Goal: Task Accomplishment & Management: Manage account settings

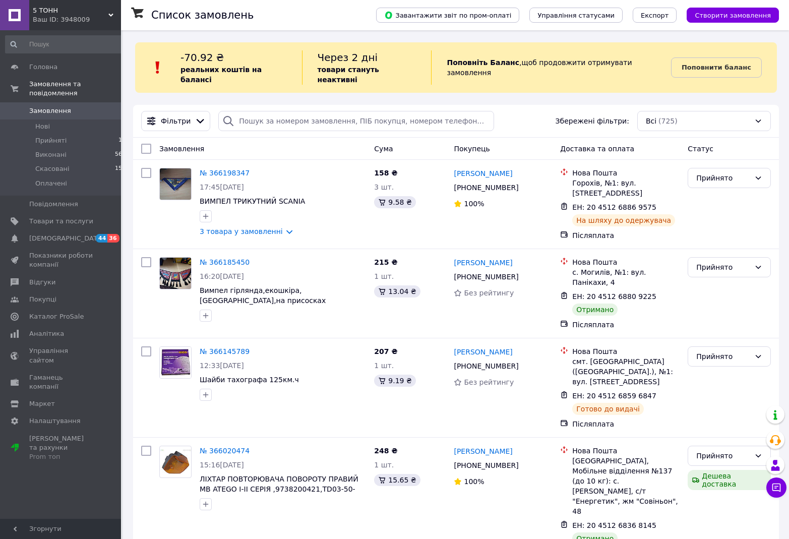
scroll to position [53, 0]
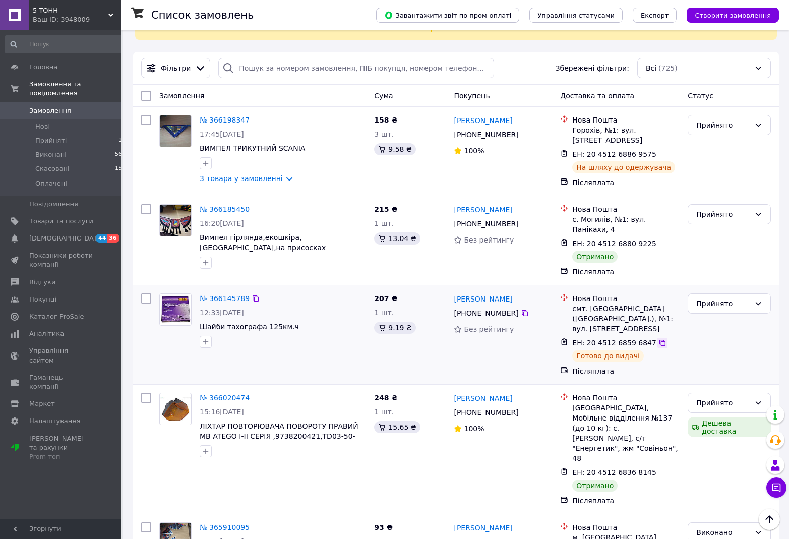
click at [658, 339] on icon at bounding box center [662, 343] width 8 height 8
click at [219, 205] on link "№ 366185450" at bounding box center [225, 209] width 50 height 8
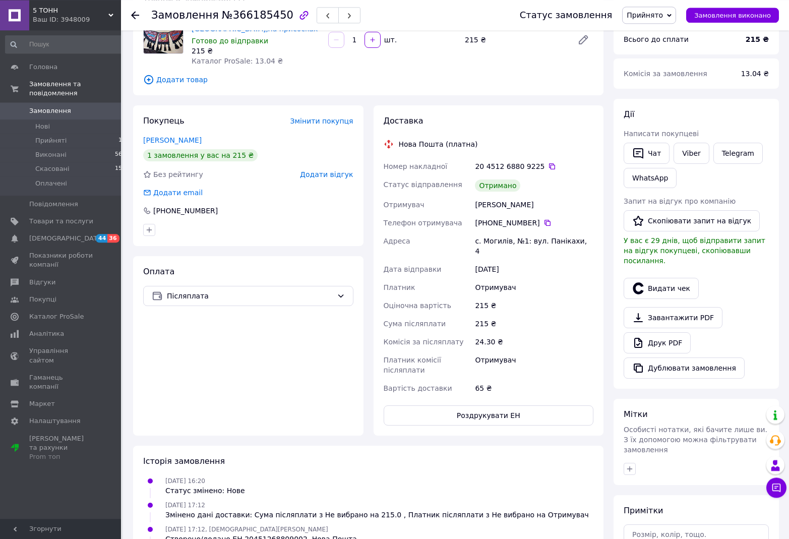
scroll to position [106, 0]
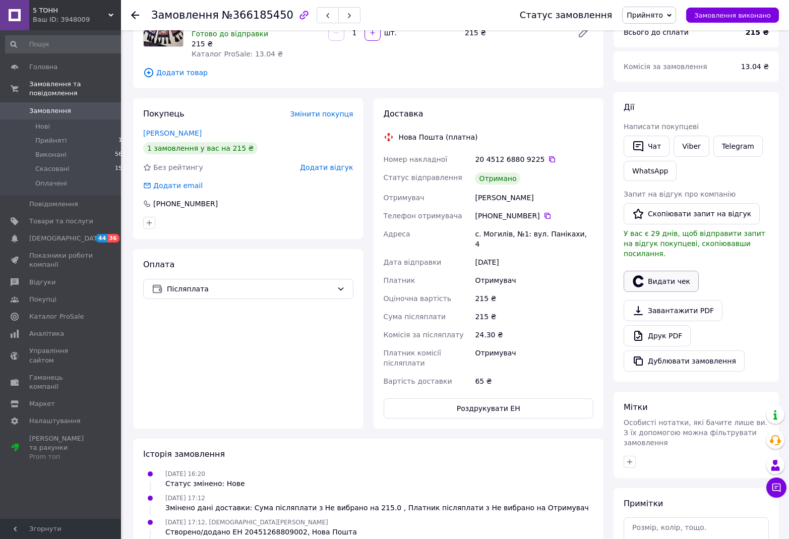
click at [658, 272] on button "Видати чек" at bounding box center [661, 281] width 75 height 21
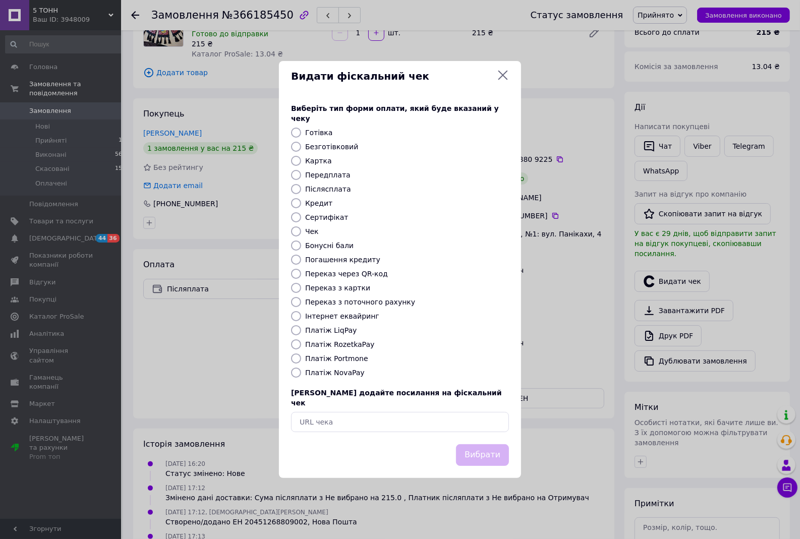
click at [294, 144] on input "Безготівковий" at bounding box center [296, 147] width 10 height 10
radio input "true"
click at [496, 444] on button "Вибрати" at bounding box center [482, 455] width 53 height 22
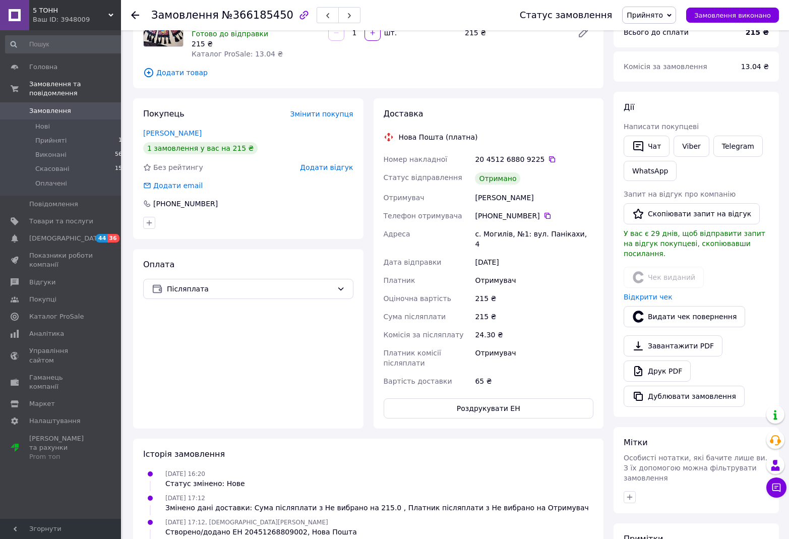
click at [48, 106] on span "Замовлення" at bounding box center [50, 110] width 42 height 9
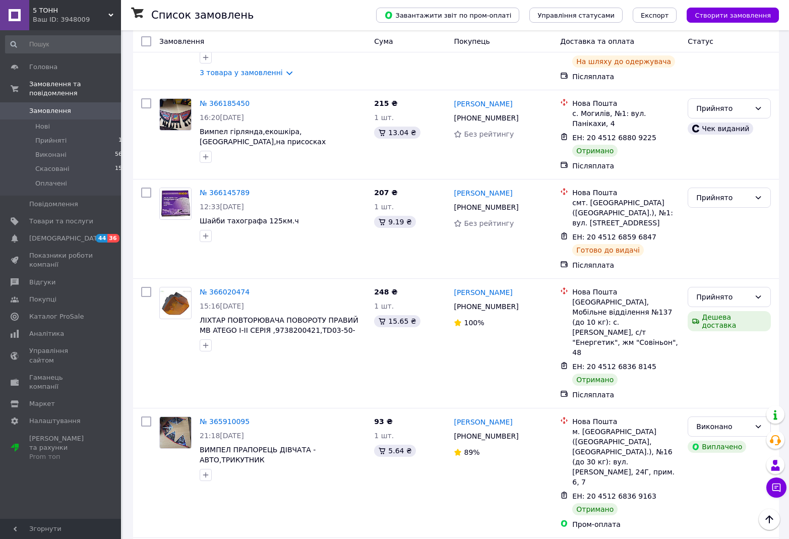
scroll to position [212, 0]
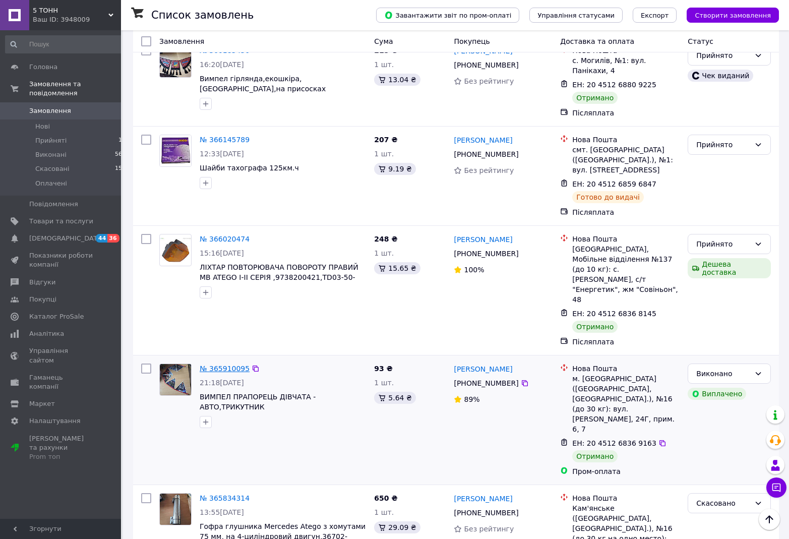
click at [219, 365] on link "№ 365910095" at bounding box center [225, 369] width 50 height 8
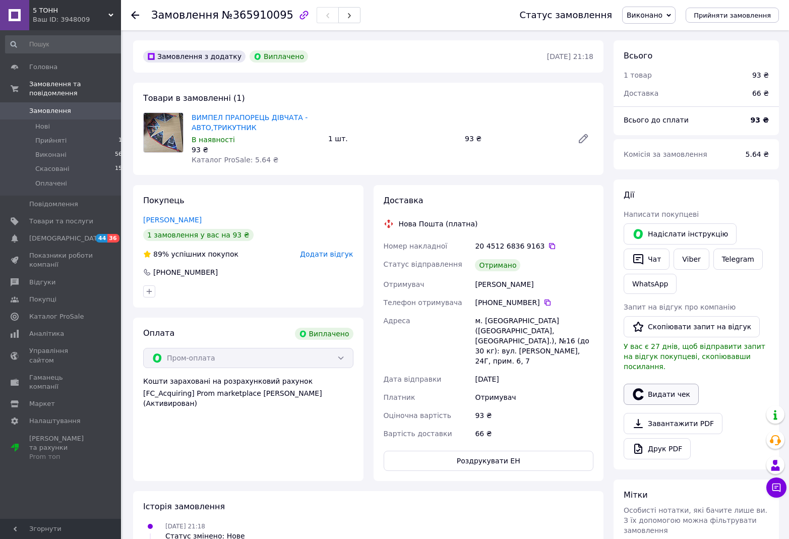
click at [665, 385] on button "Видати чек" at bounding box center [661, 394] width 75 height 21
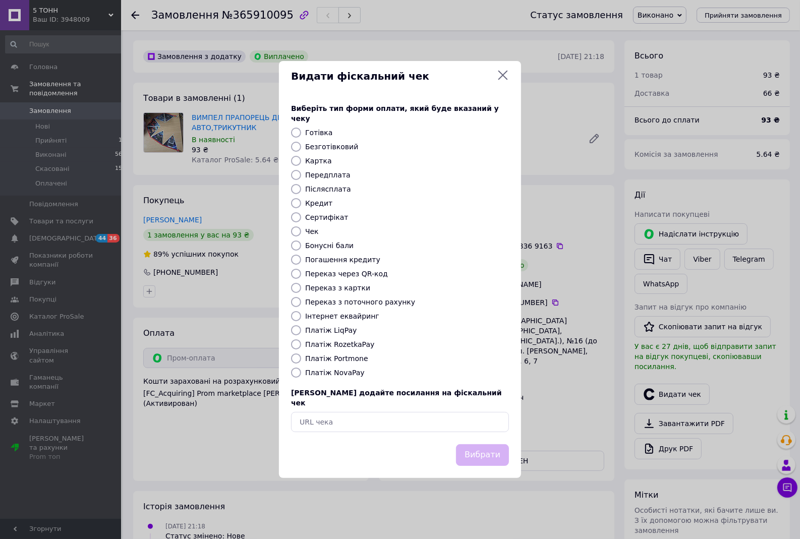
click at [296, 147] on input "Безготівковий" at bounding box center [296, 147] width 10 height 10
radio input "true"
click at [487, 444] on button "Вибрати" at bounding box center [482, 455] width 53 height 22
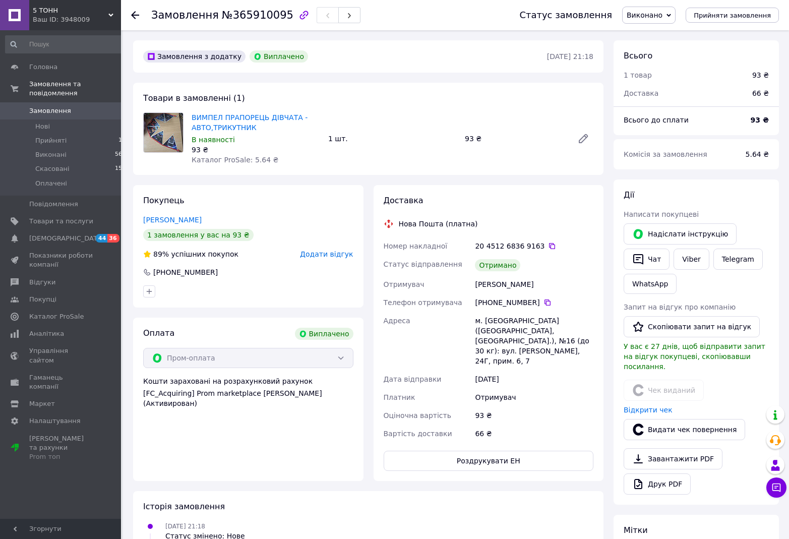
click at [42, 106] on span "Замовлення" at bounding box center [50, 110] width 42 height 9
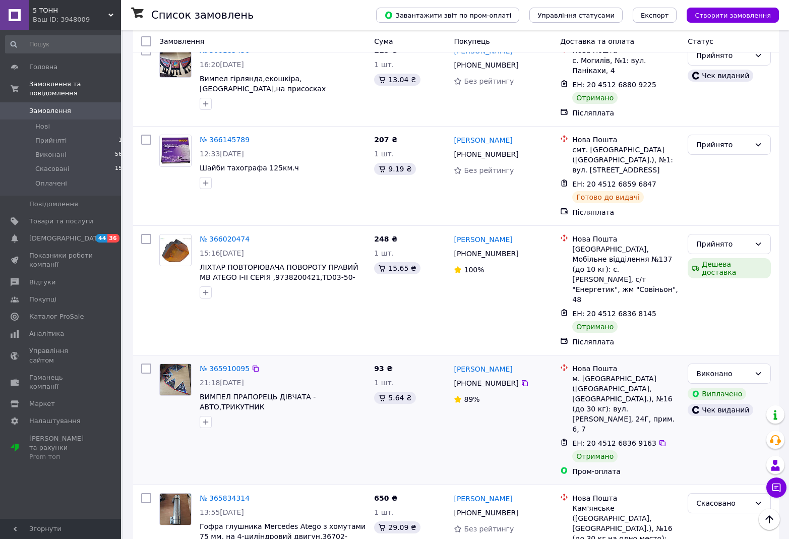
scroll to position [371, 0]
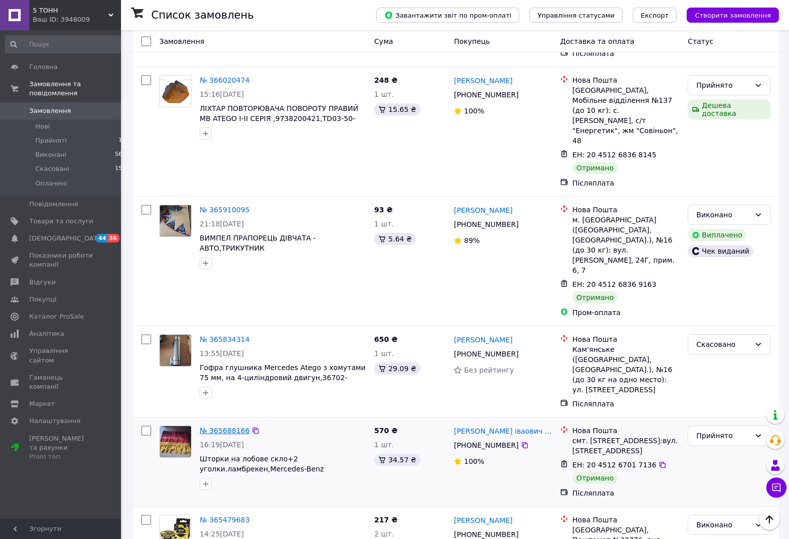
click at [216, 427] on link "№ 365688166" at bounding box center [225, 431] width 50 height 8
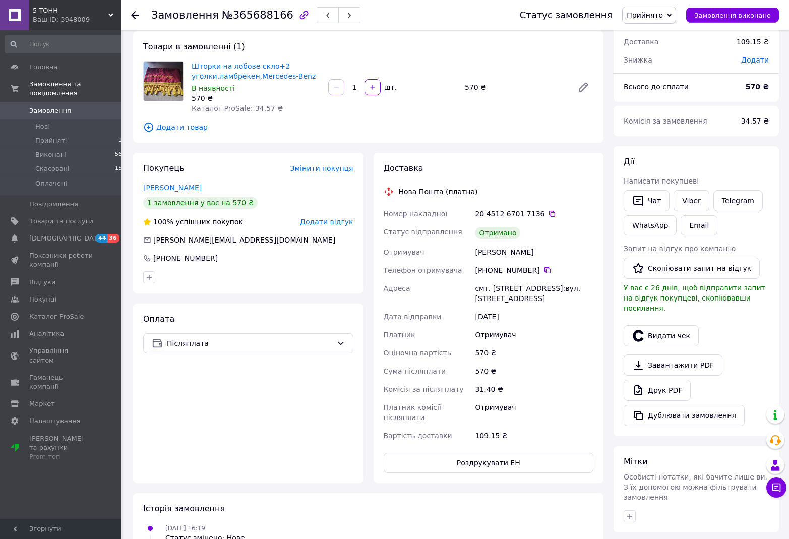
scroll to position [53, 0]
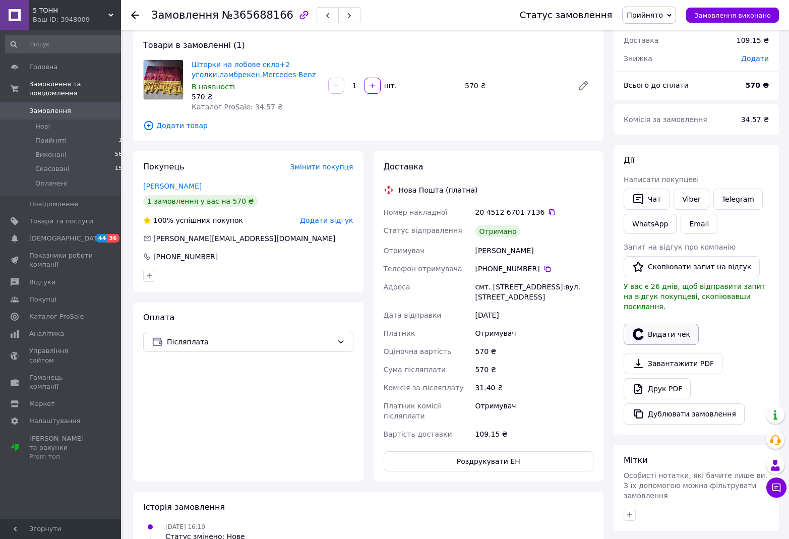
click at [671, 324] on button "Видати чек" at bounding box center [661, 334] width 75 height 21
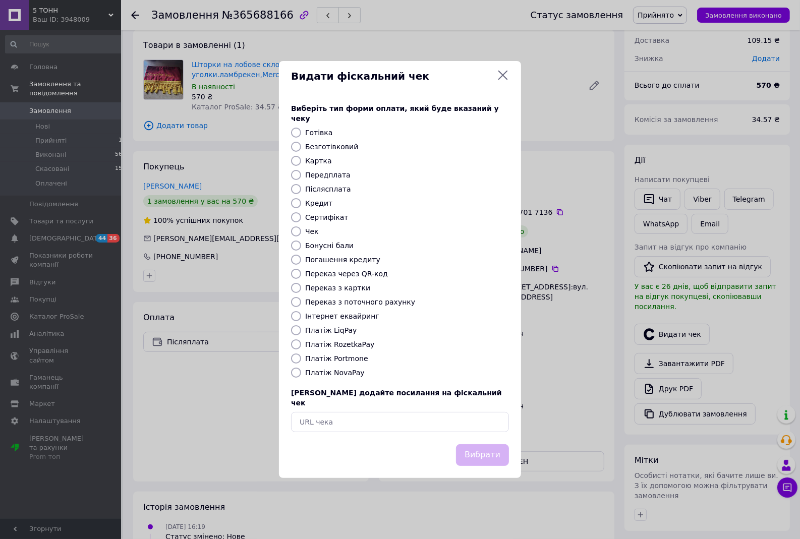
click at [297, 149] on input "Безготівковий" at bounding box center [296, 147] width 10 height 10
radio input "true"
click at [483, 444] on button "Вибрати" at bounding box center [482, 455] width 53 height 22
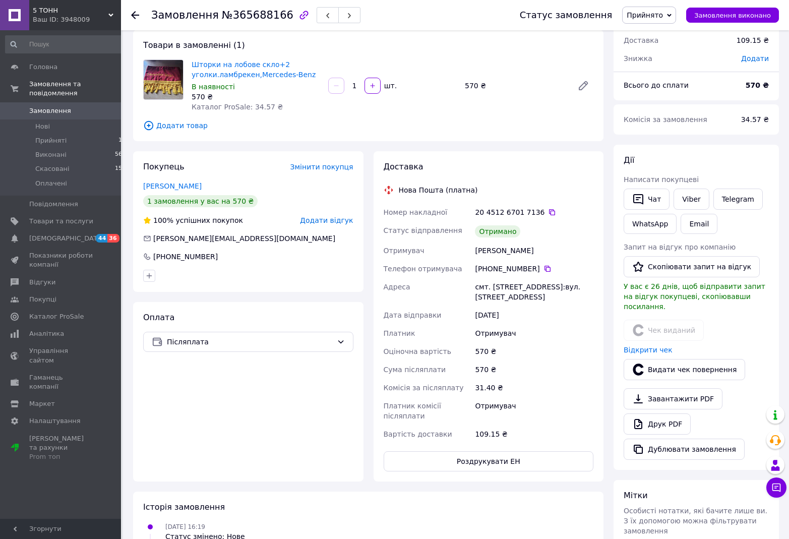
click at [53, 106] on span "Замовлення" at bounding box center [50, 110] width 42 height 9
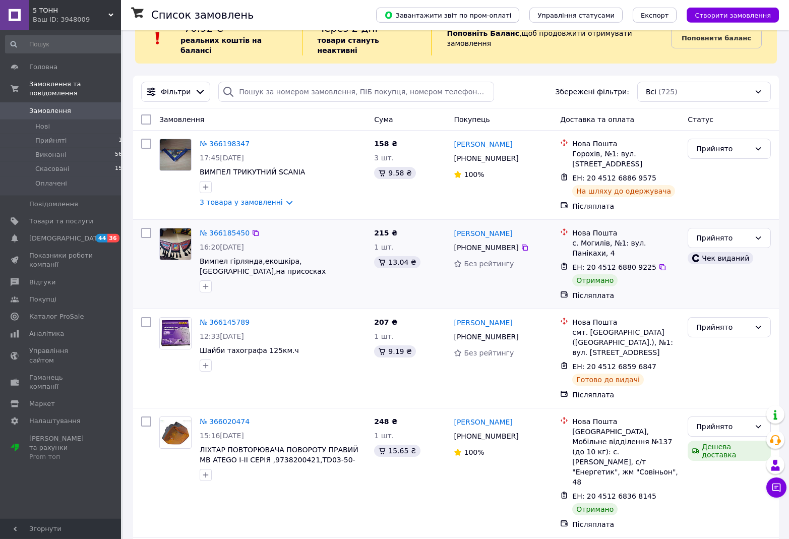
scroll to position [53, 0]
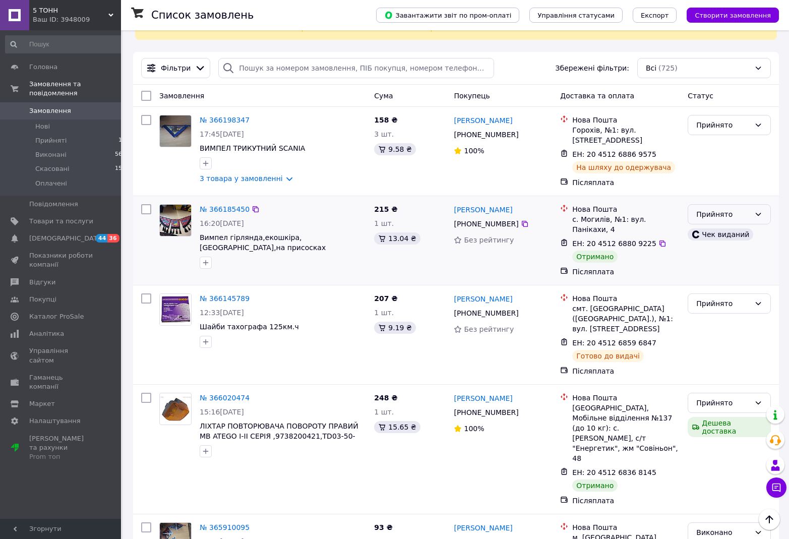
click at [736, 209] on div "Прийнято" at bounding box center [723, 214] width 54 height 11
click at [716, 223] on li "Виконано" at bounding box center [729, 224] width 82 height 18
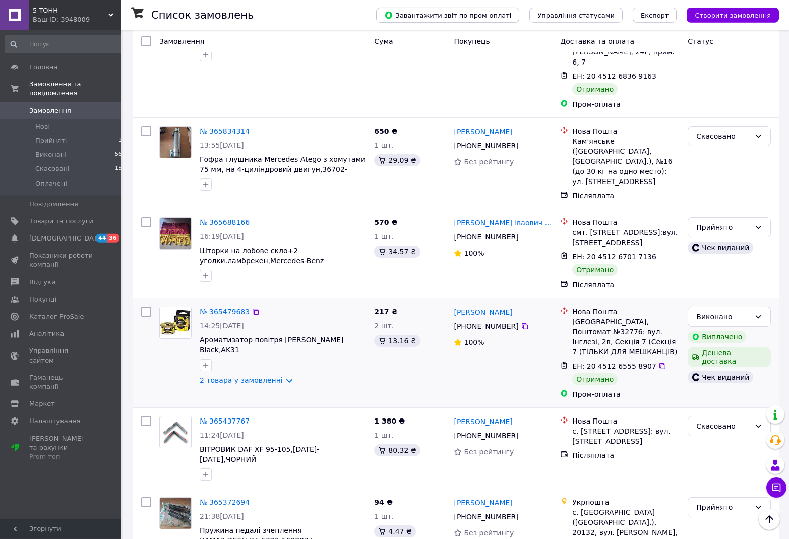
scroll to position [582, 0]
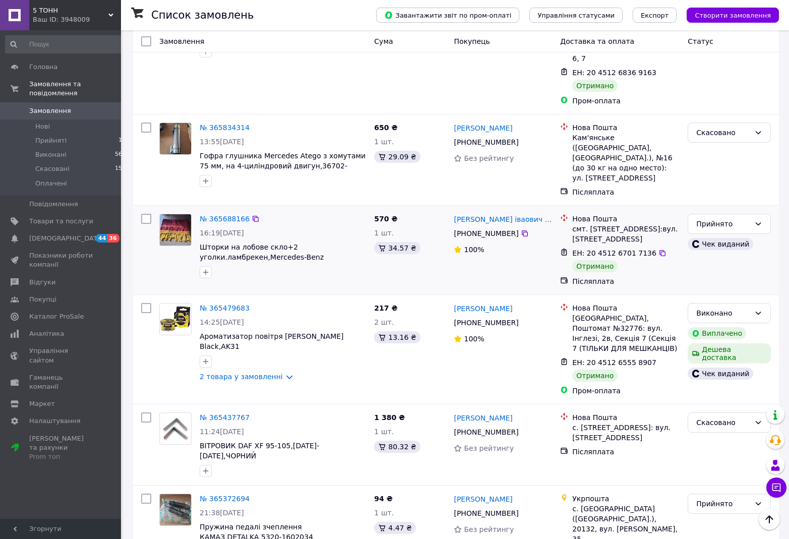
drag, startPoint x: 729, startPoint y: 128, endPoint x: 748, endPoint y: 143, distance: 25.1
click at [731, 218] on div "Прийнято" at bounding box center [723, 223] width 54 height 11
click at [736, 151] on li "Виконано" at bounding box center [729, 154] width 82 height 18
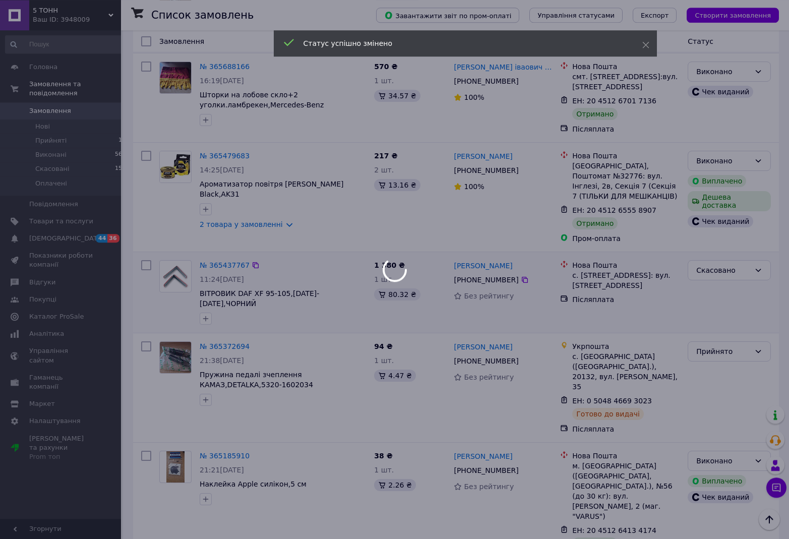
scroll to position [741, 0]
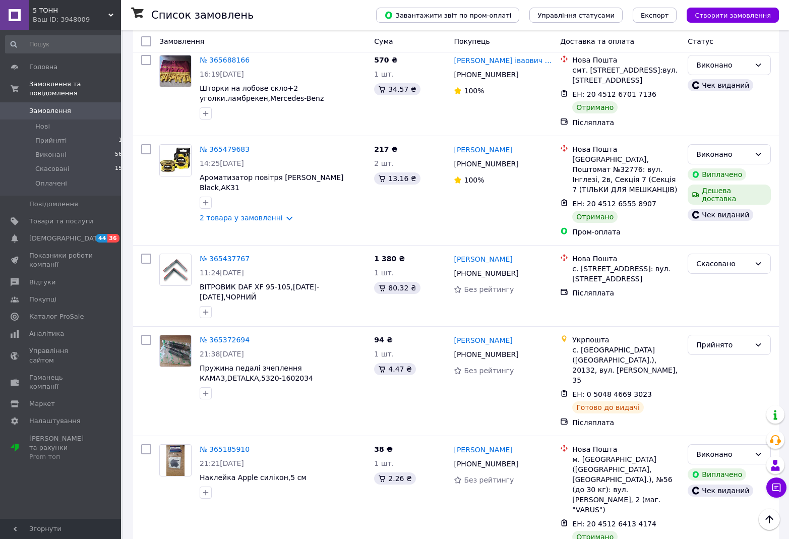
click at [106, 12] on span "5 ТОНН" at bounding box center [71, 10] width 76 height 9
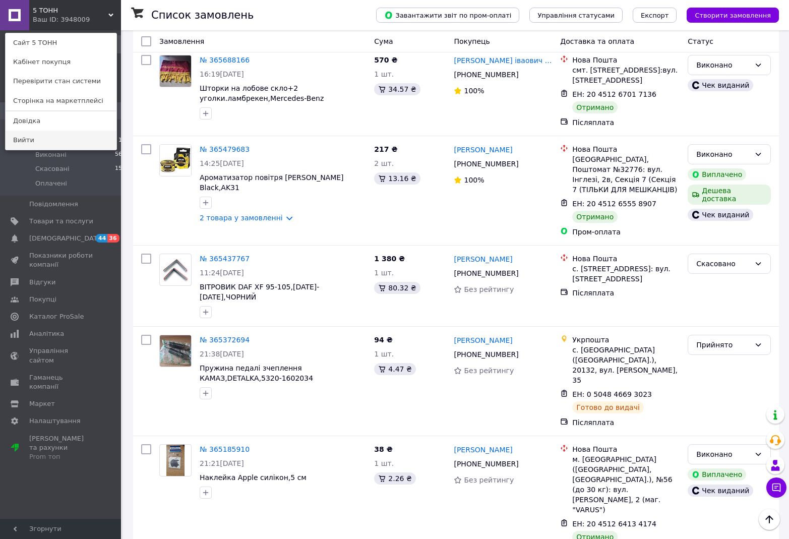
click at [40, 141] on link "Вийти" at bounding box center [61, 140] width 111 height 19
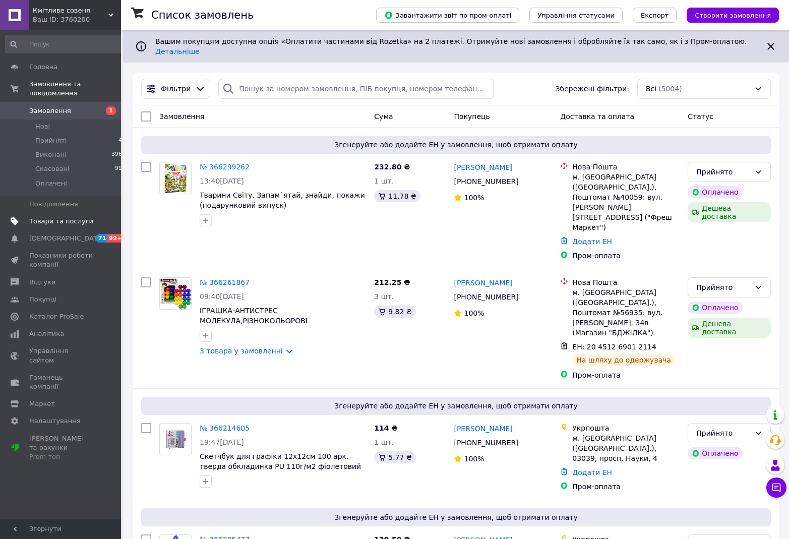
click at [60, 217] on span "Товари та послуги" at bounding box center [61, 221] width 64 height 9
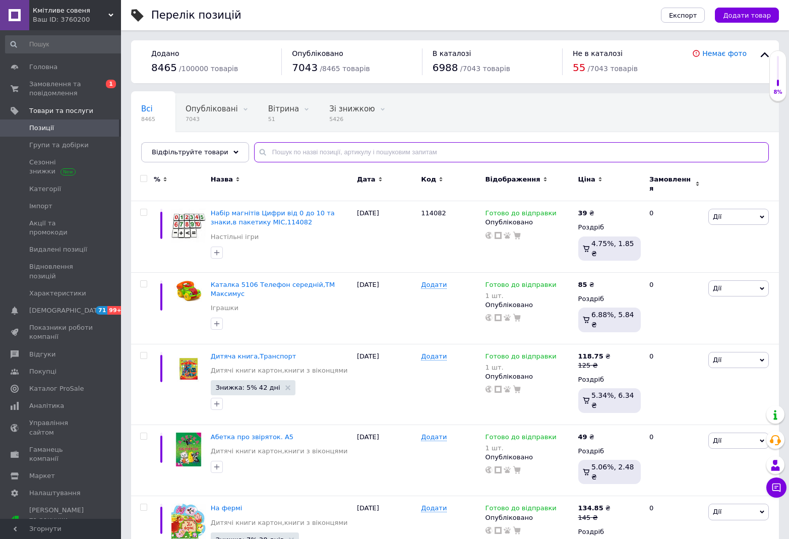
click at [275, 161] on input "text" at bounding box center [511, 152] width 515 height 20
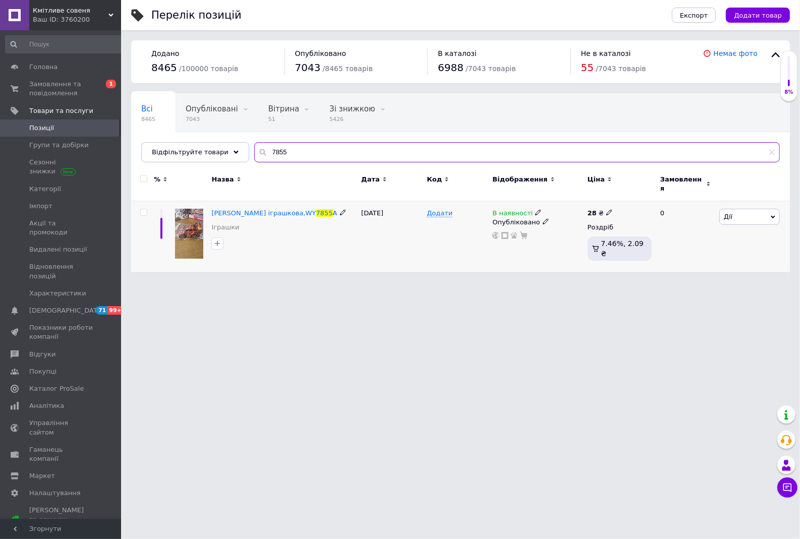
type input "7855"
click at [591, 209] on b "28" at bounding box center [591, 213] width 9 height 8
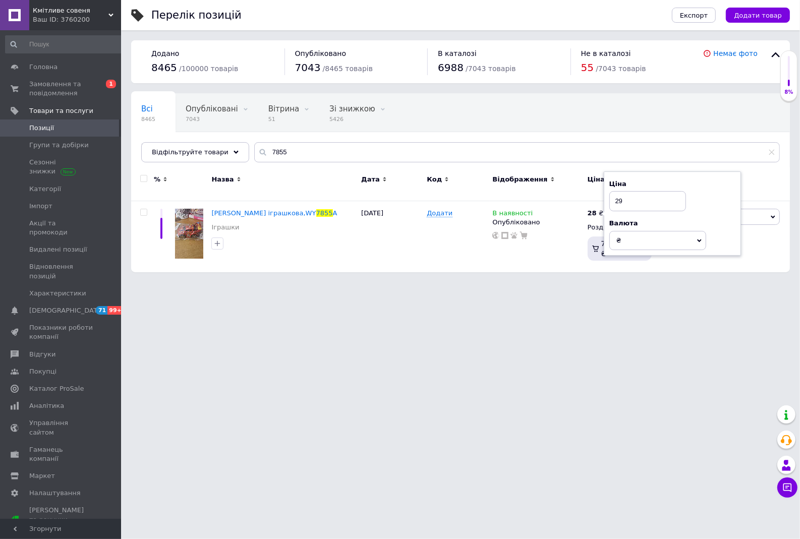
type input "29"
click at [461, 282] on html "Кмітливе совеня Ваш ID: 3760200 Сайт Кмітливе совеня Кабінет покупця Перевірити…" at bounding box center [400, 141] width 800 height 282
click at [741, 209] on span "Дії" at bounding box center [749, 217] width 60 height 16
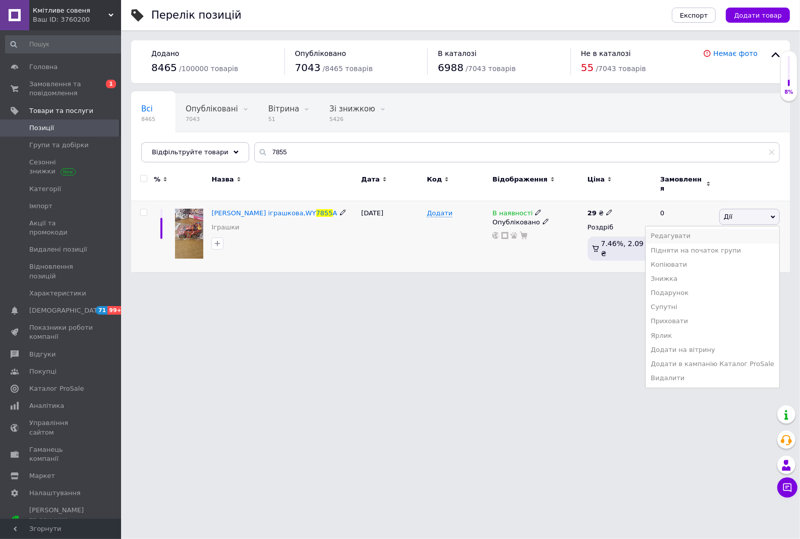
click at [694, 231] on li "Редагувати" at bounding box center [712, 236] width 134 height 14
